Goal: Task Accomplishment & Management: Manage account settings

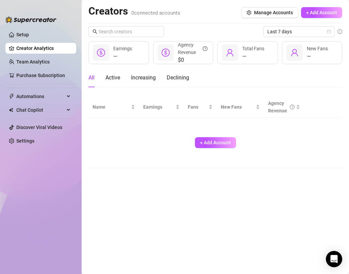
click at [193, 28] on div "Last 7 days" at bounding box center [215, 31] width 254 height 11
click at [219, 138] on button "+ Add Account" at bounding box center [215, 142] width 41 height 11
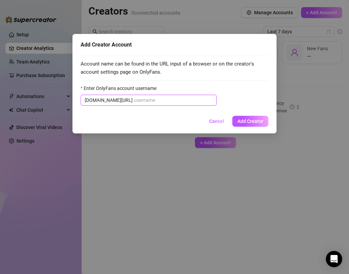
click at [142, 103] on input "Enter OnlyFans account username" at bounding box center [173, 100] width 79 height 7
paste input "@leila_n"
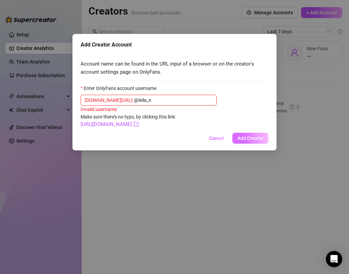
click at [261, 135] on button "Add Creator" at bounding box center [250, 138] width 36 height 11
click at [248, 140] on span "Add Creator" at bounding box center [250, 138] width 26 height 5
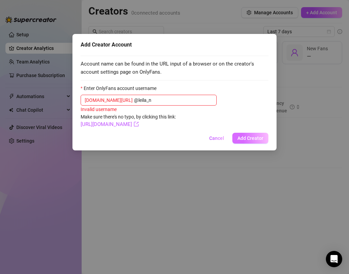
click at [248, 140] on span "Add Creator" at bounding box center [250, 138] width 26 height 5
click at [134, 102] on input "@leila_n" at bounding box center [173, 100] width 79 height 7
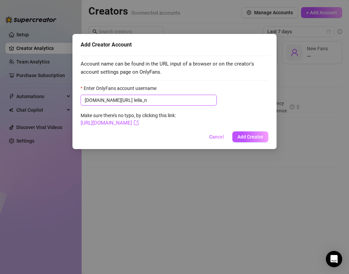
type input "leila_n"
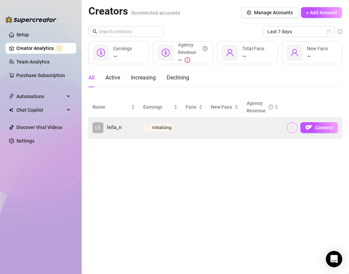
click at [292, 127] on icon "more" at bounding box center [292, 127] width 5 height 5
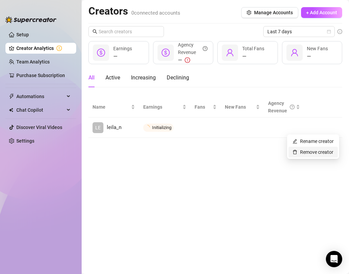
click at [307, 150] on link "Remove creator" at bounding box center [312, 152] width 41 height 5
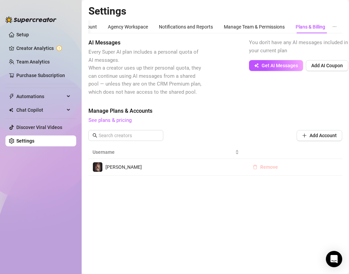
click at [265, 167] on span "Remove" at bounding box center [269, 167] width 18 height 5
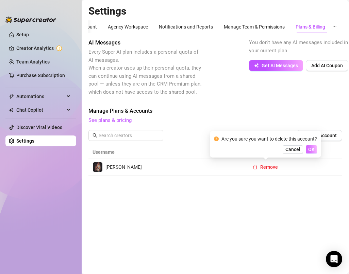
click at [310, 150] on span "OK" at bounding box center [311, 149] width 6 height 5
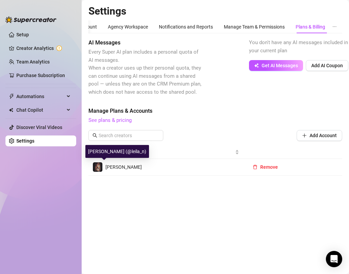
click at [101, 164] on img at bounding box center [98, 168] width 10 height 10
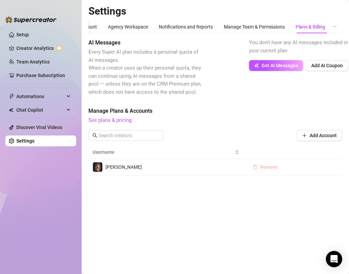
click at [266, 167] on span "Remove" at bounding box center [269, 167] width 18 height 5
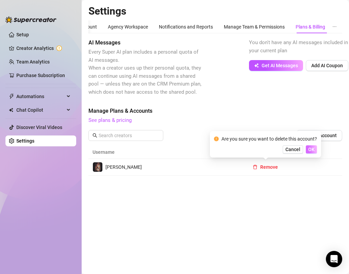
click at [307, 149] on button "OK" at bounding box center [311, 150] width 11 height 8
click at [291, 150] on span "Cancel" at bounding box center [292, 149] width 15 height 5
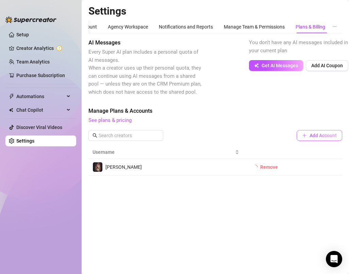
click at [319, 135] on span "Add Account" at bounding box center [322, 135] width 27 height 5
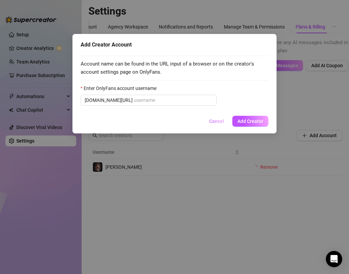
click at [216, 120] on span "Cancel" at bounding box center [216, 121] width 15 height 5
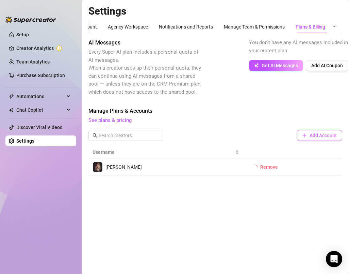
click at [309, 137] on span "Add Account" at bounding box center [322, 135] width 27 height 5
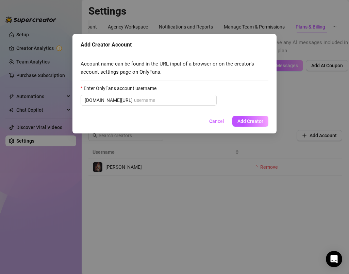
click at [115, 168] on div "Add Creator Account Account name can be found in the URL input of a browser or …" at bounding box center [174, 137] width 349 height 274
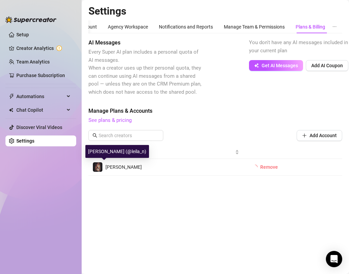
click at [108, 168] on span "[PERSON_NAME]" at bounding box center [123, 167] width 36 height 5
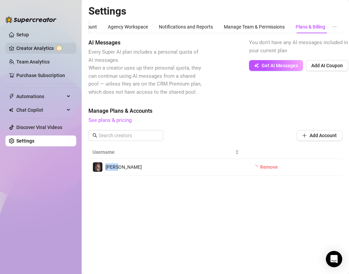
click at [39, 49] on link "Creator Analytics" at bounding box center [43, 48] width 54 height 11
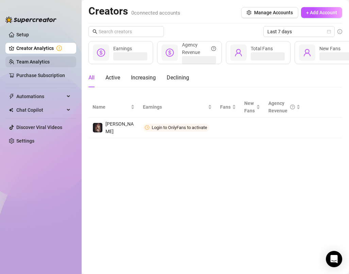
click at [36, 60] on link "Team Analytics" at bounding box center [32, 61] width 33 height 5
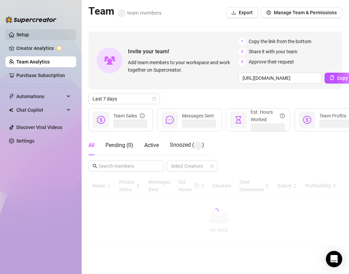
click at [26, 34] on link "Setup" at bounding box center [22, 34] width 13 height 5
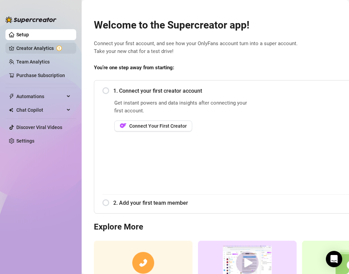
click at [36, 52] on link "Creator Analytics" at bounding box center [43, 48] width 54 height 11
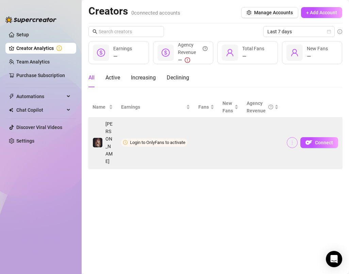
click at [294, 140] on icon "more" at bounding box center [292, 142] width 5 height 5
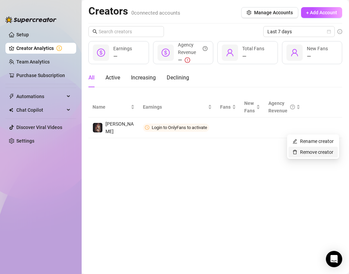
click at [313, 152] on link "Remove creator" at bounding box center [312, 152] width 41 height 5
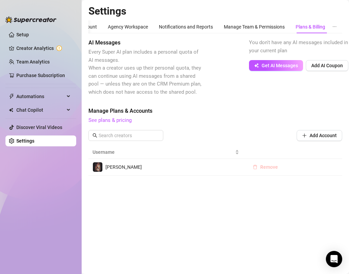
click at [269, 165] on span "Remove" at bounding box center [269, 167] width 18 height 5
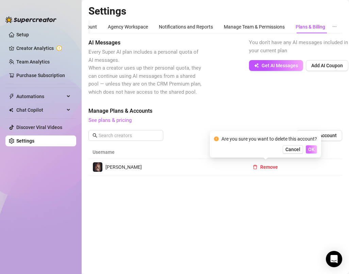
click at [313, 148] on span "OK" at bounding box center [311, 149] width 6 height 5
click at [26, 10] on div at bounding box center [30, 16] width 51 height 20
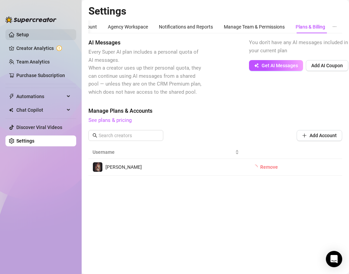
drag, startPoint x: 35, startPoint y: 34, endPoint x: 32, endPoint y: 31, distance: 4.4
click at [29, 34] on link "Setup" at bounding box center [22, 34] width 13 height 5
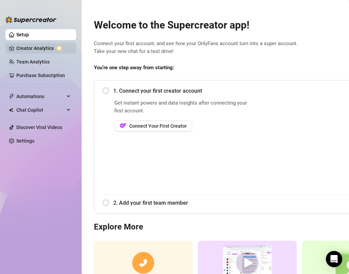
click at [47, 49] on link "Creator Analytics" at bounding box center [43, 48] width 54 height 11
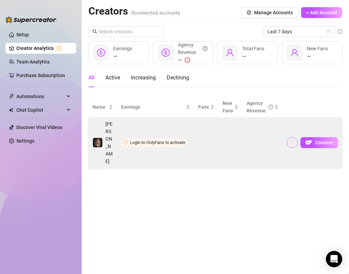
click at [289, 137] on button "button" at bounding box center [292, 142] width 11 height 11
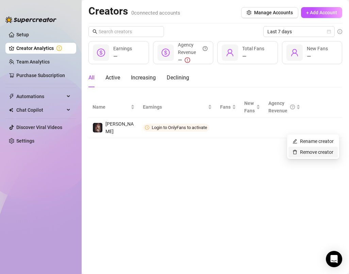
click at [313, 151] on link "Remove creator" at bounding box center [312, 152] width 41 height 5
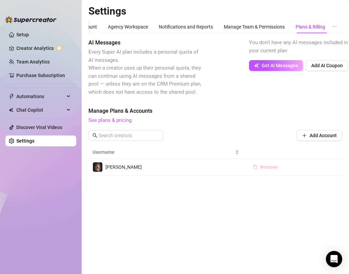
click at [270, 165] on span "Remove" at bounding box center [269, 167] width 18 height 5
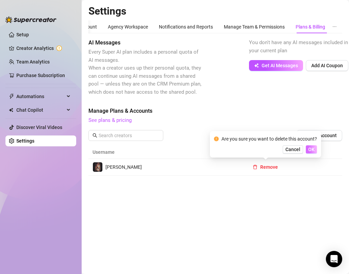
click at [309, 150] on span "OK" at bounding box center [311, 149] width 6 height 5
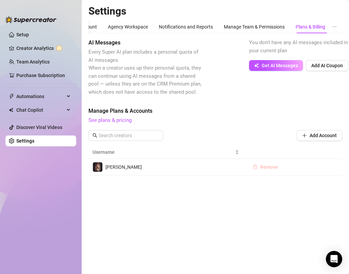
click at [263, 170] on span "Remove" at bounding box center [269, 167] width 18 height 5
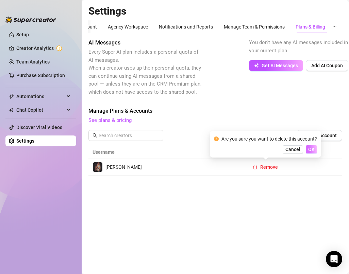
click at [310, 151] on span "OK" at bounding box center [311, 149] width 6 height 5
click at [292, 150] on span "Cancel" at bounding box center [292, 149] width 15 height 5
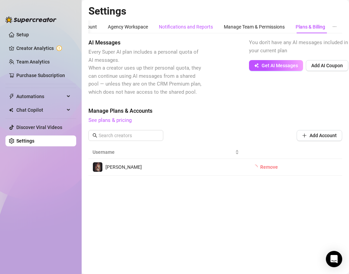
click at [170, 26] on div "Notifications and Reports" at bounding box center [186, 26] width 54 height 7
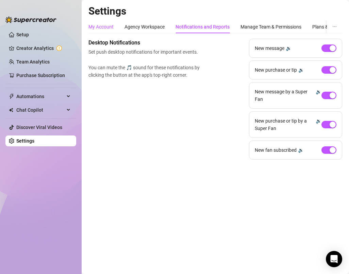
click at [96, 27] on div "My Account" at bounding box center [100, 26] width 25 height 7
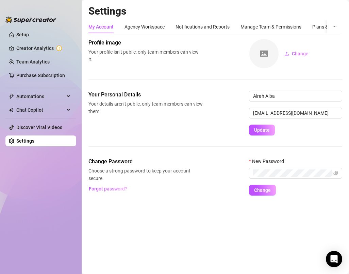
click at [196, 139] on div "Your Personal Details Your details aren’t public, only team members can view th…" at bounding box center [215, 124] width 254 height 67
click at [36, 43] on link "Creator Analytics" at bounding box center [43, 48] width 54 height 11
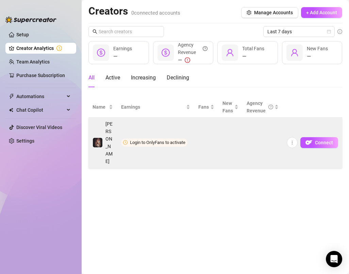
click at [283, 130] on td "Connect" at bounding box center [313, 143] width 60 height 51
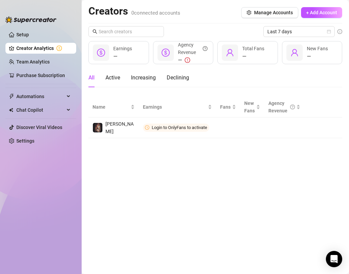
click at [238, 83] on div "All Active Increasing Declining" at bounding box center [215, 77] width 254 height 19
click at [119, 180] on main "Creators 0 connected accounts Manage Accounts + Add Account Last 7 days — Earni…" at bounding box center [215, 137] width 267 height 274
click at [34, 141] on link "Settings" at bounding box center [25, 140] width 18 height 5
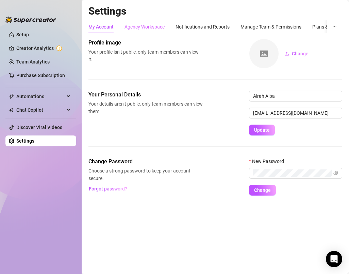
click at [127, 31] on div "Agency Workspace" at bounding box center [144, 26] width 40 height 13
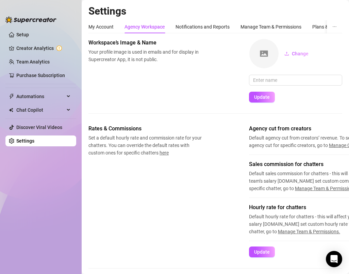
click at [139, 28] on div "Agency Workspace" at bounding box center [144, 26] width 40 height 7
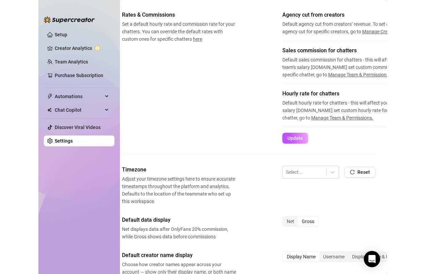
scroll to position [113, 5]
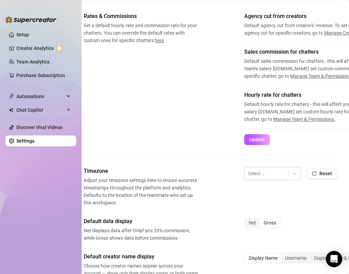
click at [334, 136] on form "Agency cut from creators Default agency cut from creators’ revenue. To set cust…" at bounding box center [350, 78] width 213 height 133
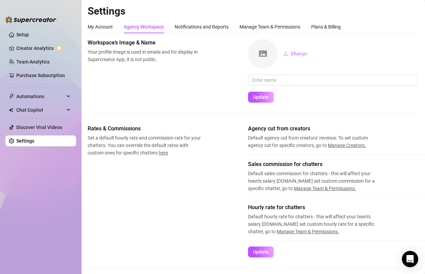
scroll to position [0, 0]
